Goal: Transaction & Acquisition: Purchase product/service

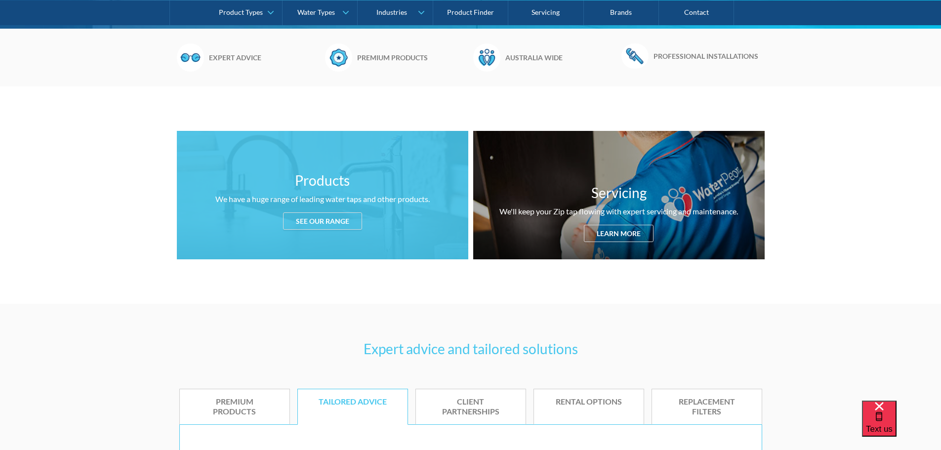
click at [342, 224] on div "See our range" at bounding box center [322, 220] width 79 height 17
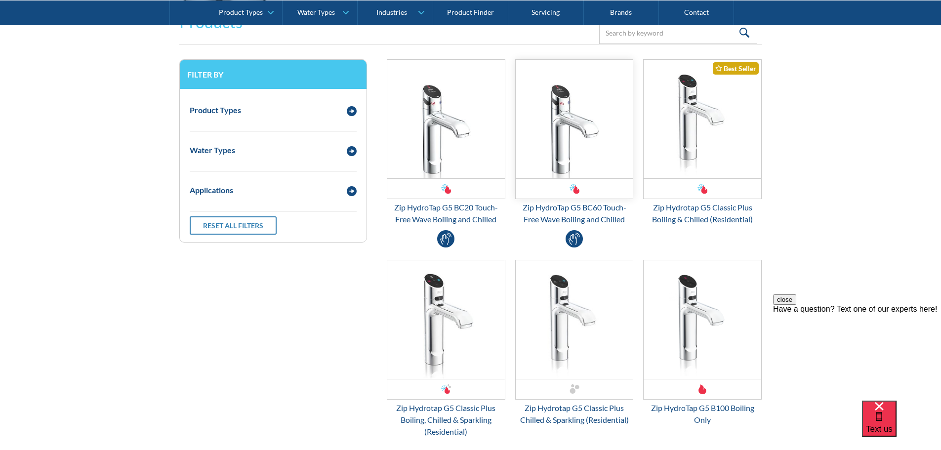
scroll to position [1308, 0]
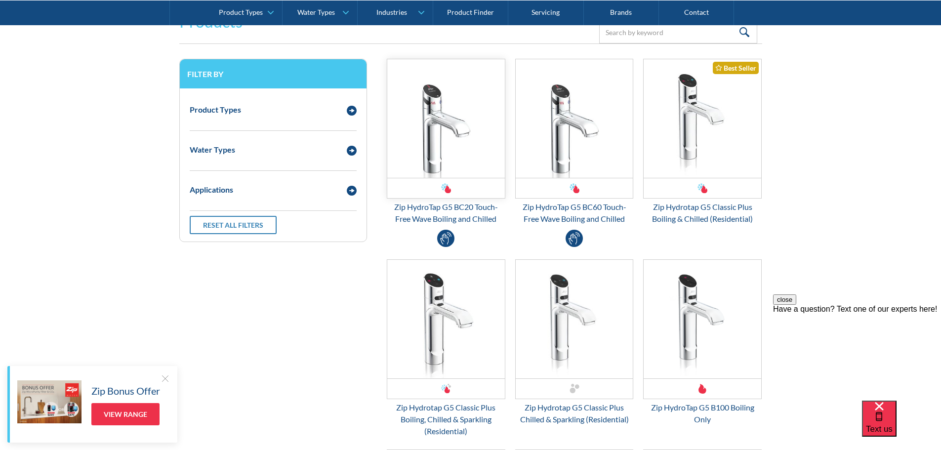
click at [472, 190] on div "Email Form 3" at bounding box center [446, 188] width 118 height 20
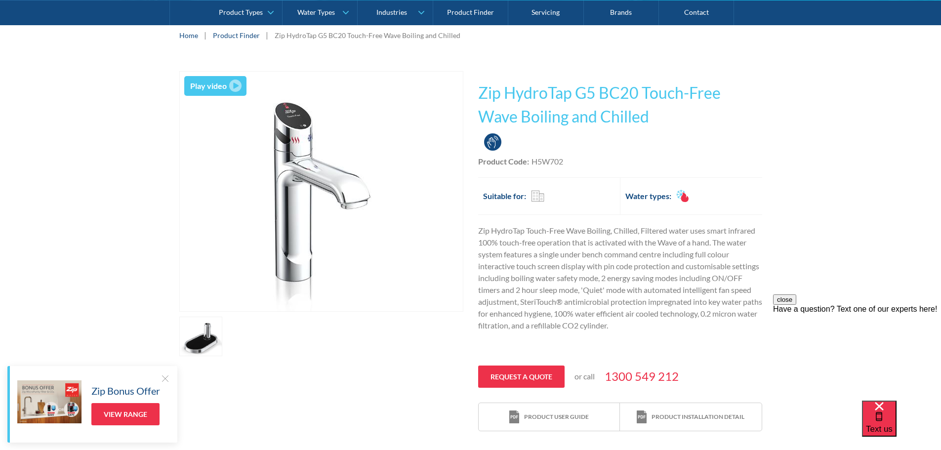
scroll to position [49, 0]
